Goal: Information Seeking & Learning: Learn about a topic

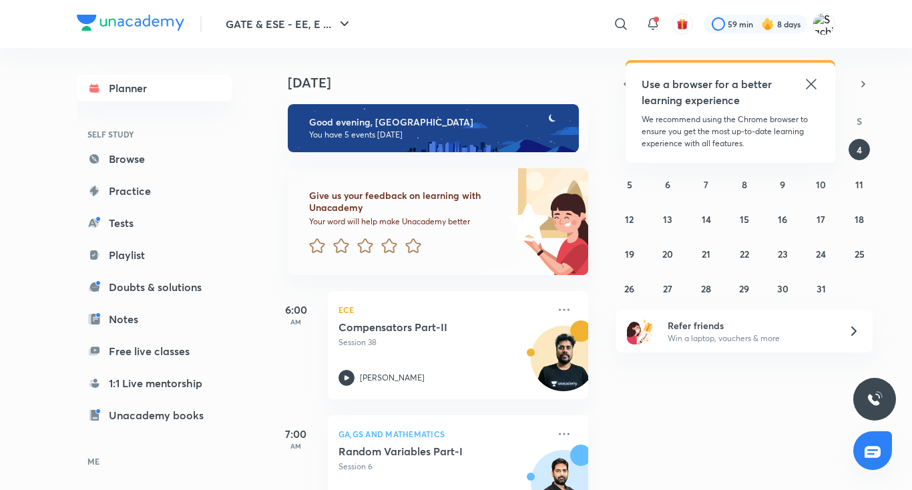
click at [808, 79] on icon at bounding box center [811, 84] width 16 height 16
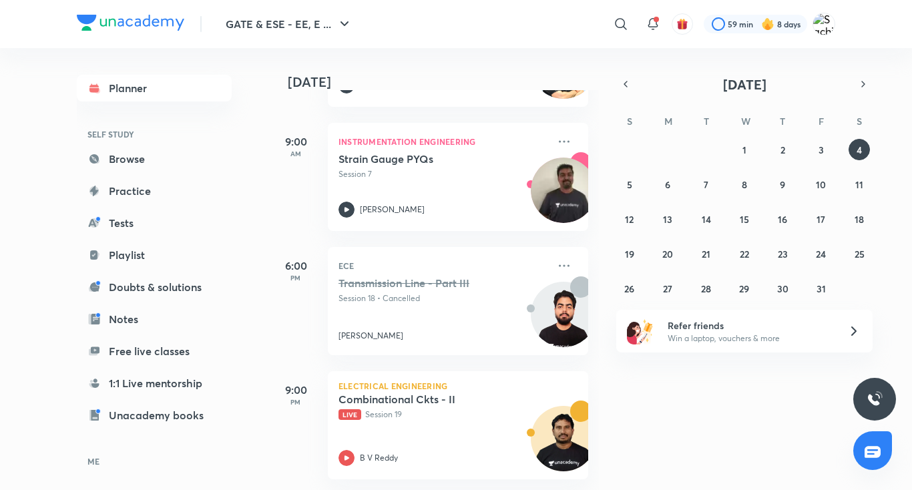
scroll to position [93, 0]
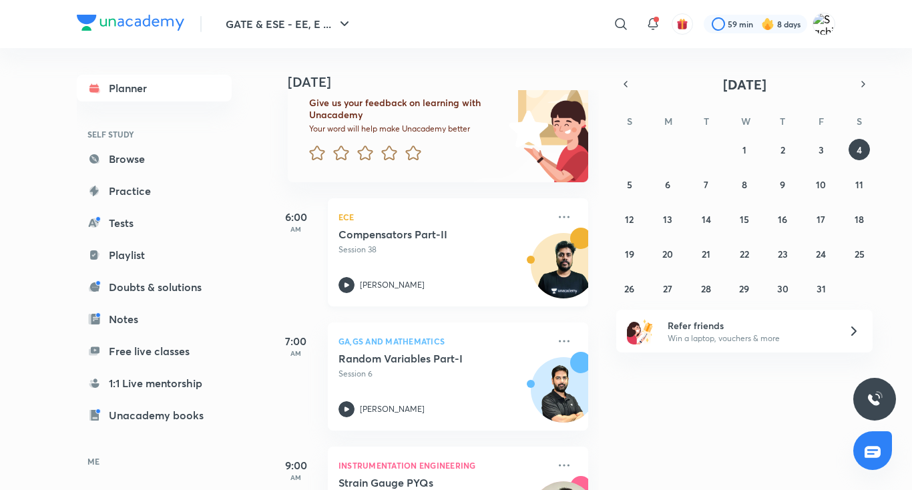
click at [344, 289] on icon at bounding box center [347, 285] width 16 height 16
